Goal: Information Seeking & Learning: Learn about a topic

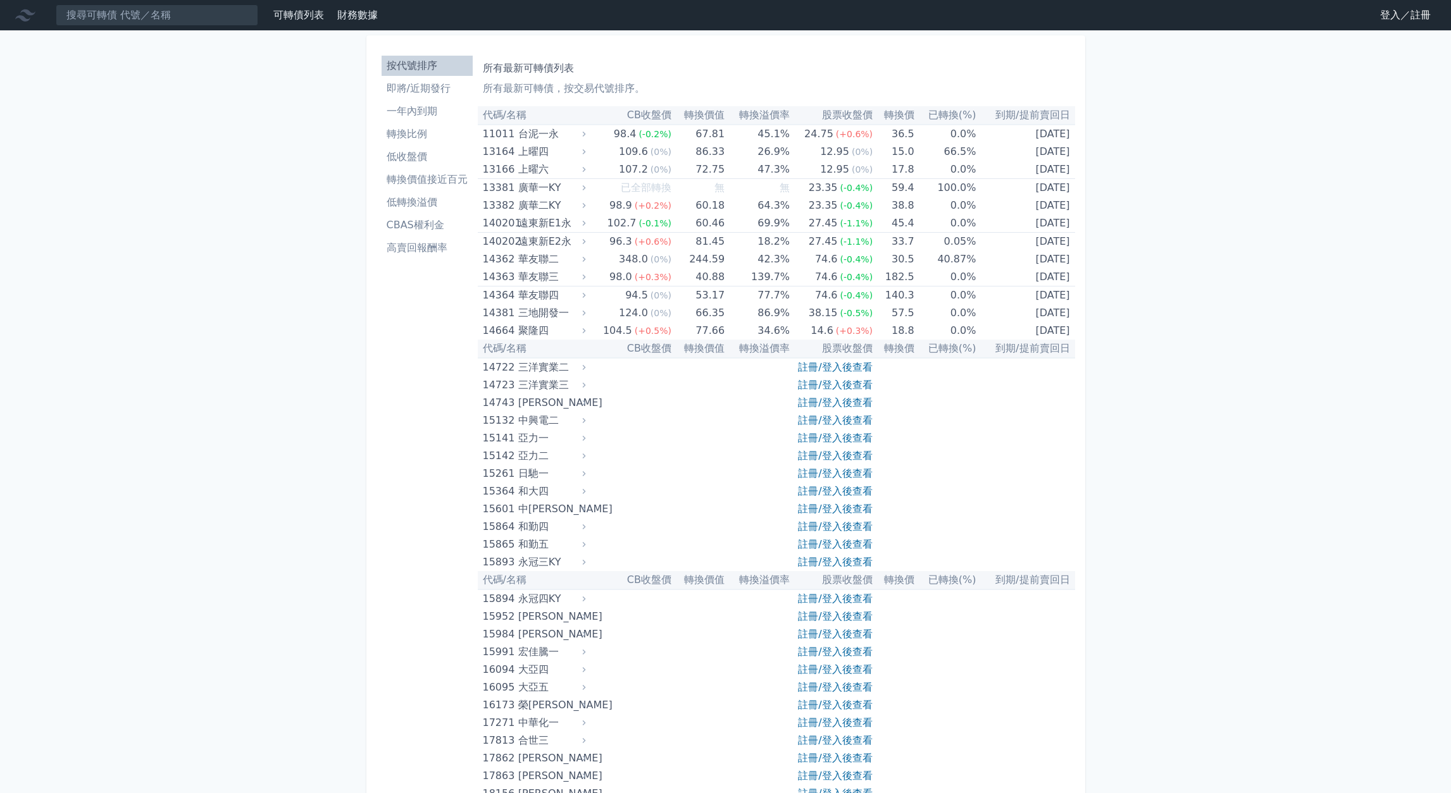
click at [299, 18] on link "可轉債列表" at bounding box center [298, 15] width 51 height 12
click at [1374, 22] on link "登入／註冊" at bounding box center [1405, 15] width 71 height 20
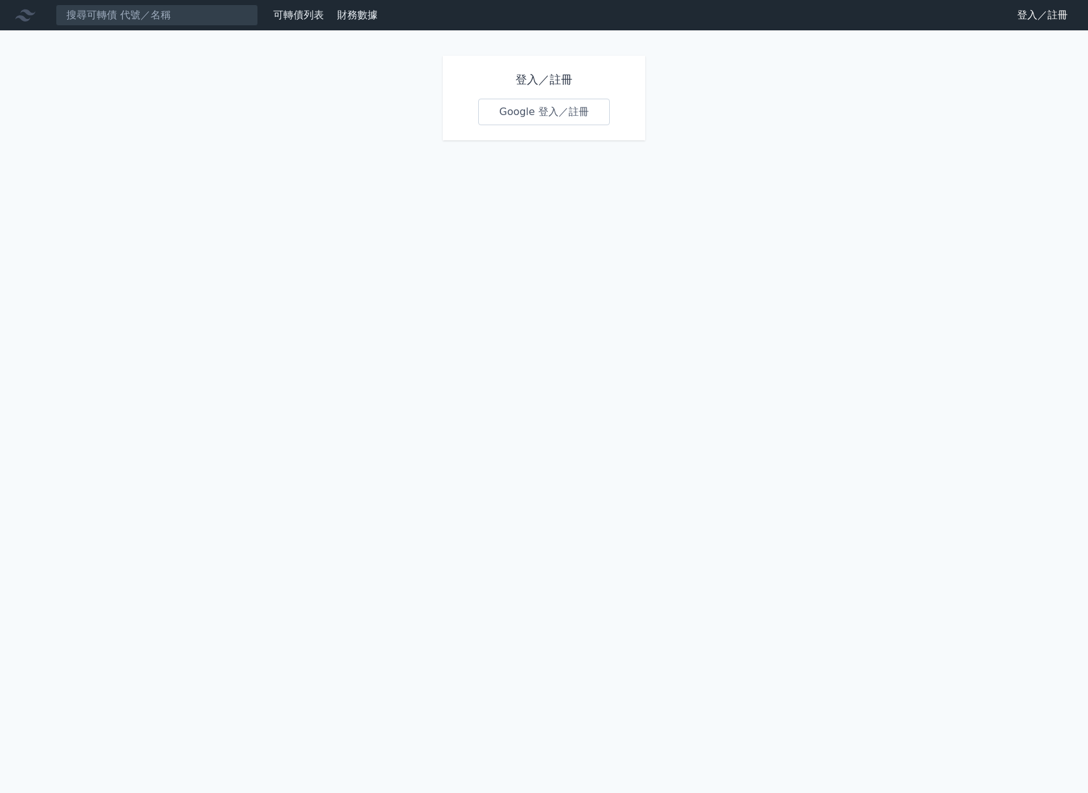
click at [542, 118] on link "Google 登入／註冊" at bounding box center [544, 112] width 132 height 27
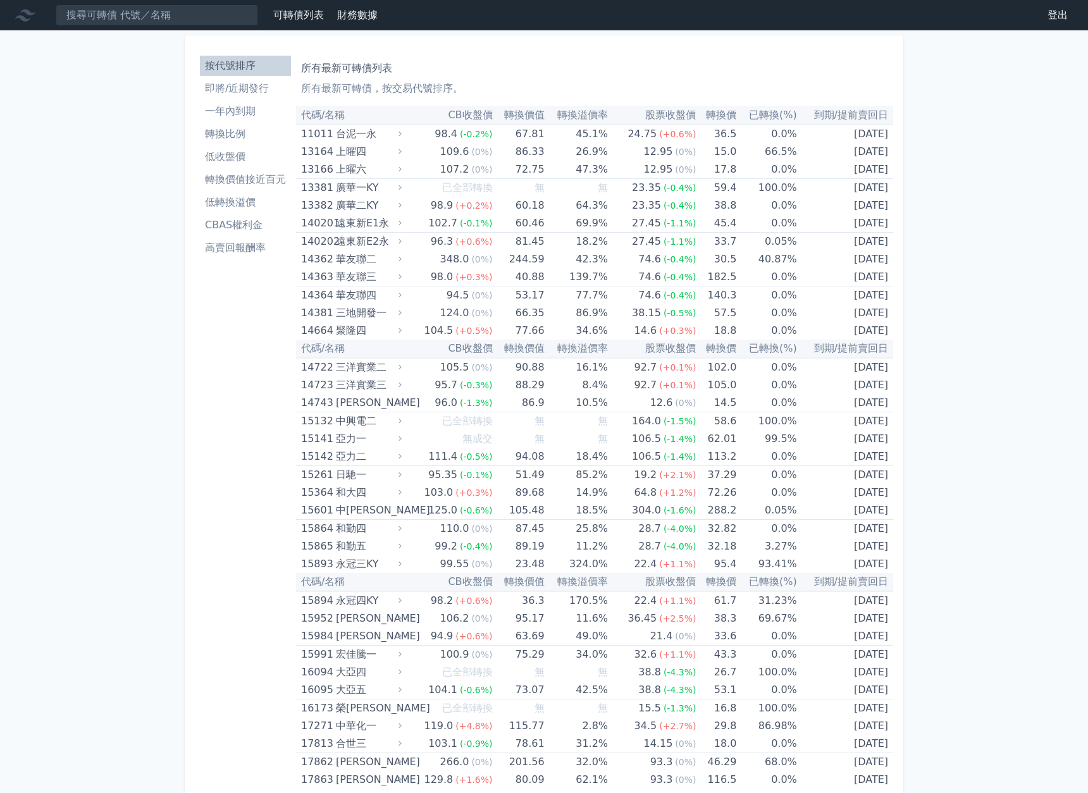
click at [238, 97] on link "即將/近期發行" at bounding box center [245, 88] width 91 height 20
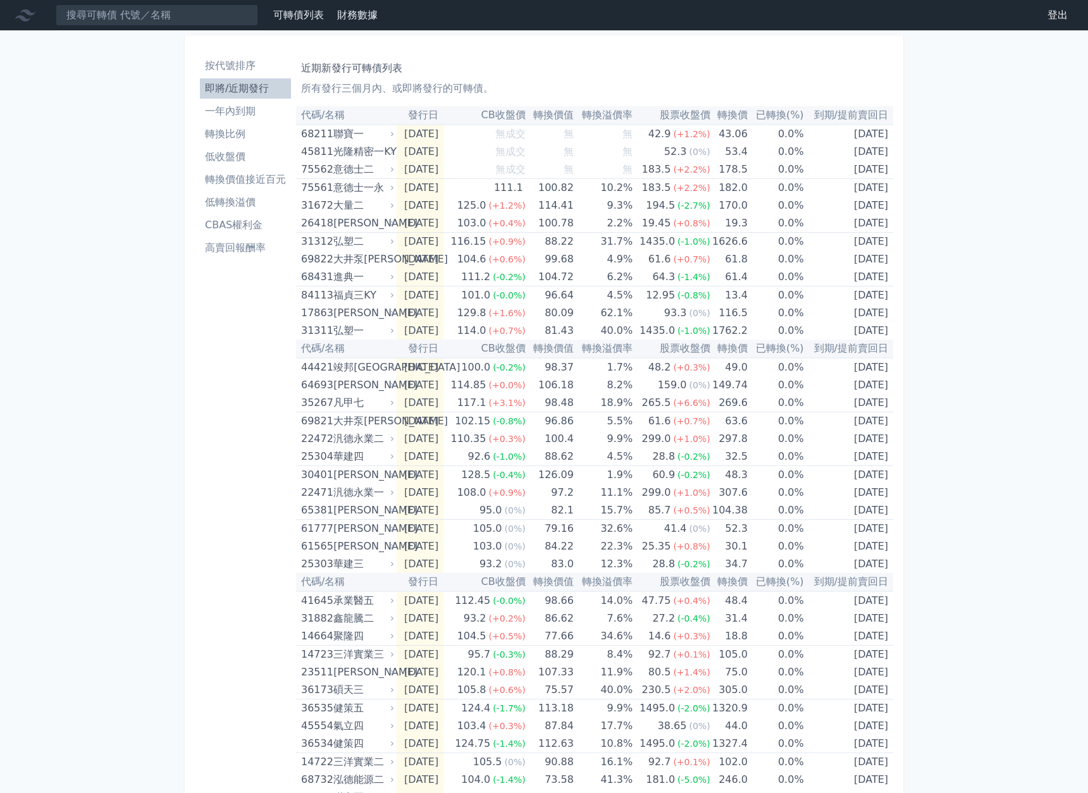
click at [218, 113] on li "一年內到期" at bounding box center [245, 111] width 91 height 15
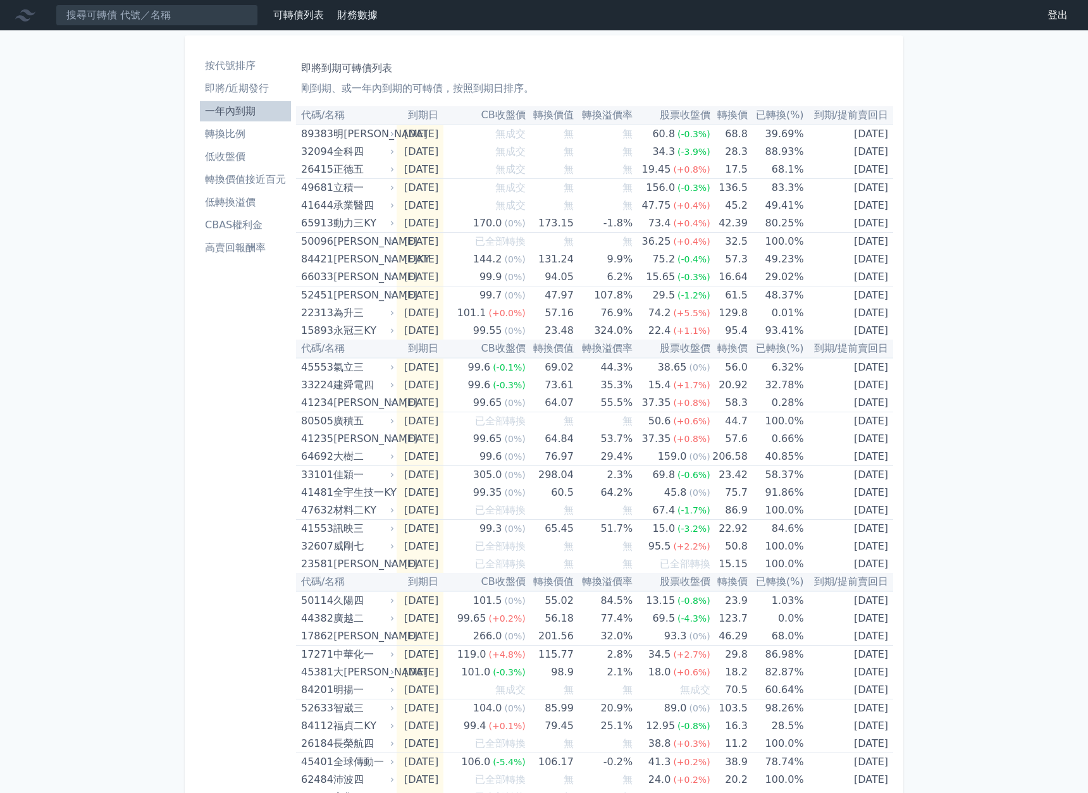
click at [367, 19] on link "財務數據" at bounding box center [357, 15] width 40 height 12
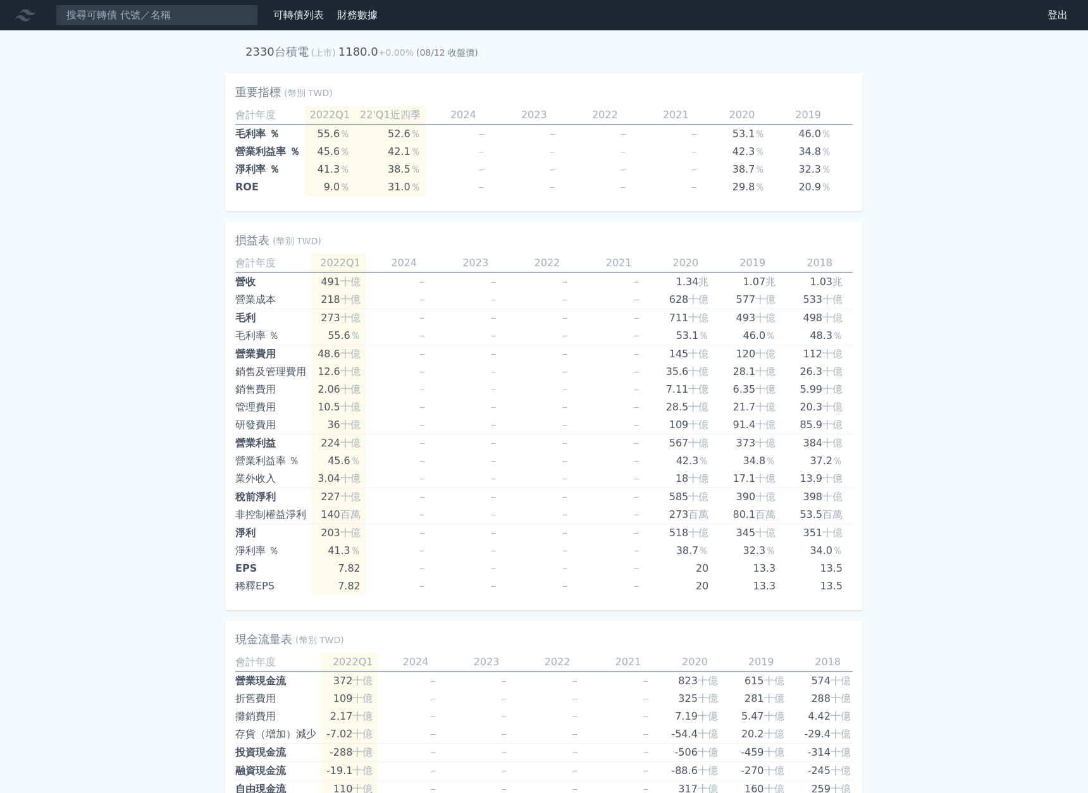
click at [313, 18] on link "可轉債列表" at bounding box center [298, 15] width 51 height 12
